Goal: Navigation & Orientation: Find specific page/section

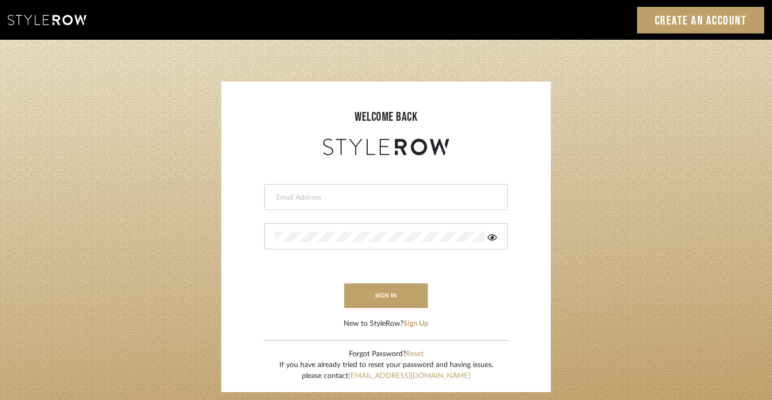
type input "1"
click at [329, 200] on input "email" at bounding box center [384, 198] width 219 height 10
type input "d"
type input "km"
type input "kmontross@dwellfinedesign.com"
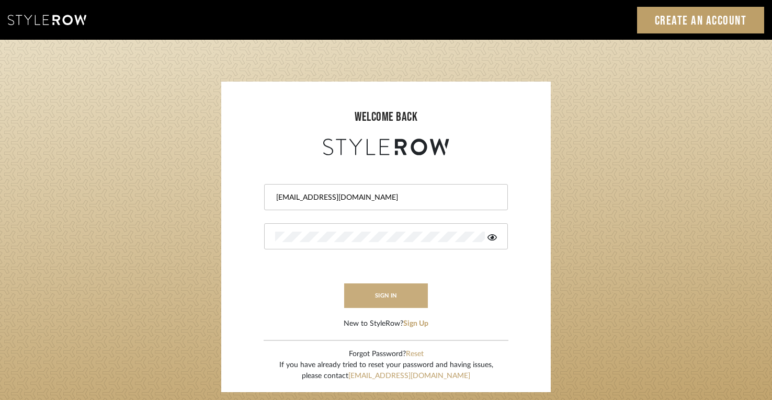
click at [366, 299] on button "sign in" at bounding box center [386, 296] width 84 height 25
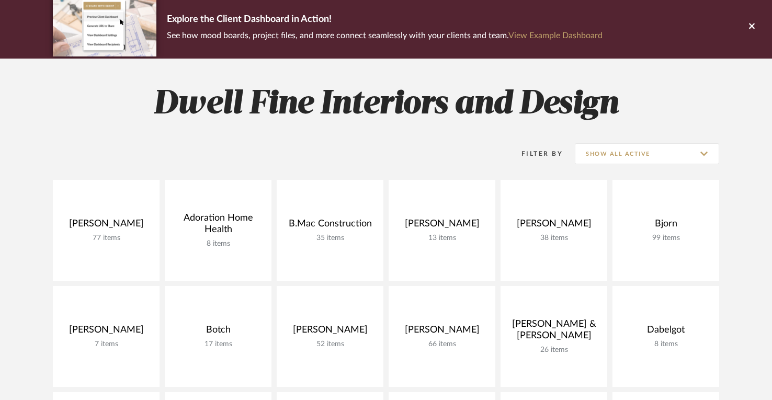
scroll to position [83, 0]
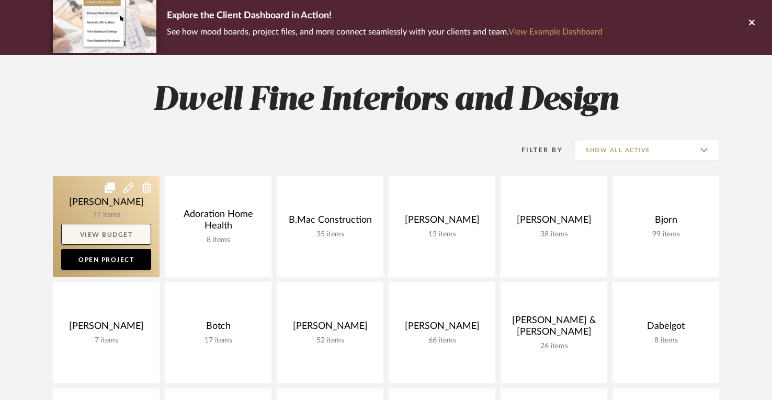
click at [101, 228] on link "View Budget" at bounding box center [106, 234] width 90 height 21
click at [102, 203] on link at bounding box center [106, 226] width 107 height 101
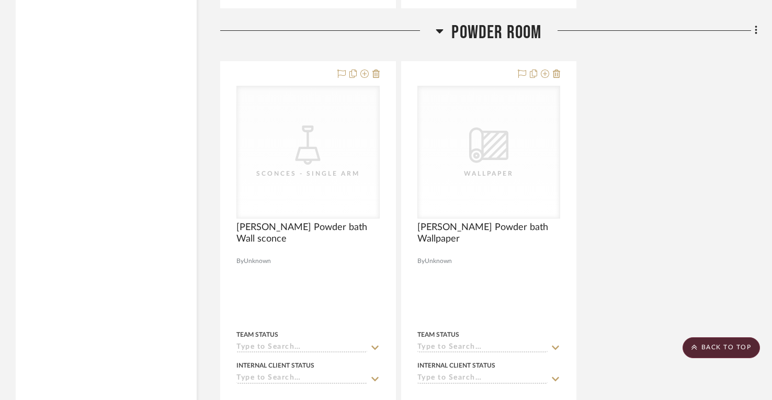
scroll to position [4226, 0]
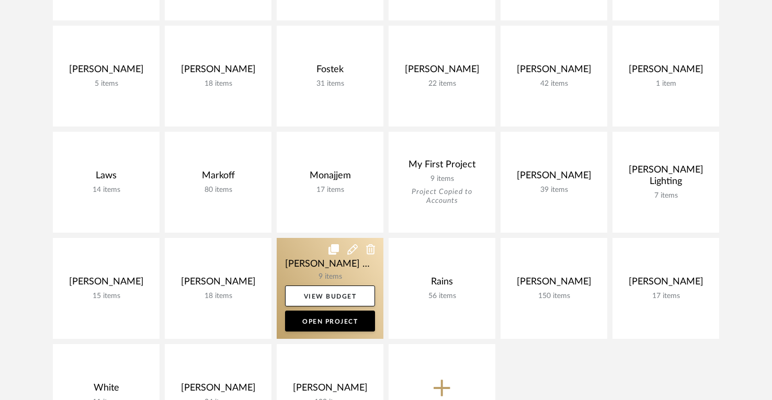
scroll to position [447, 0]
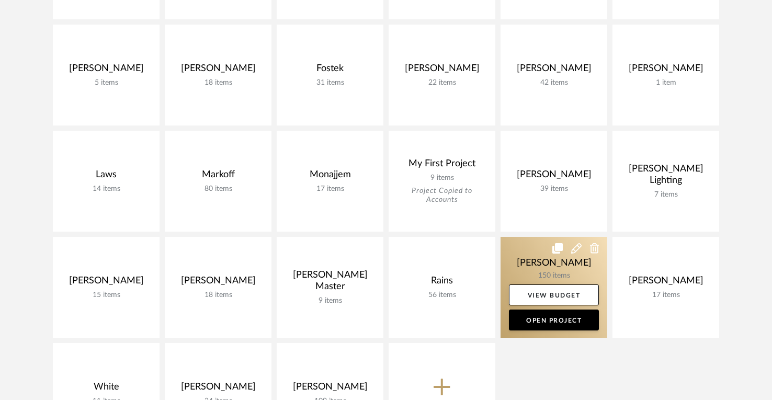
click at [553, 274] on link at bounding box center [554, 287] width 107 height 101
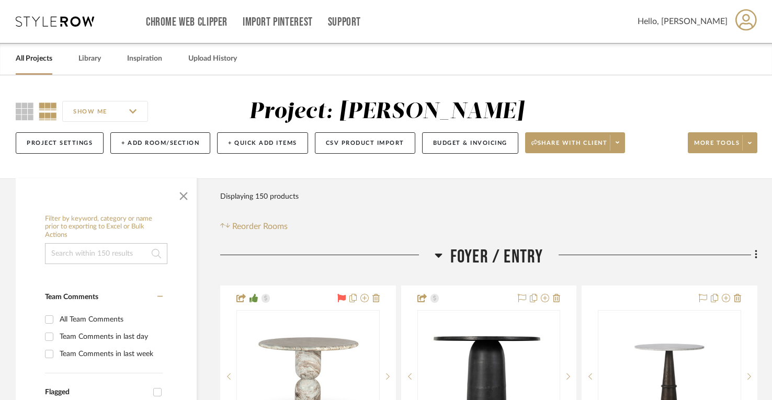
click at [40, 62] on link "All Projects" at bounding box center [34, 59] width 37 height 14
